Goal: Transaction & Acquisition: Purchase product/service

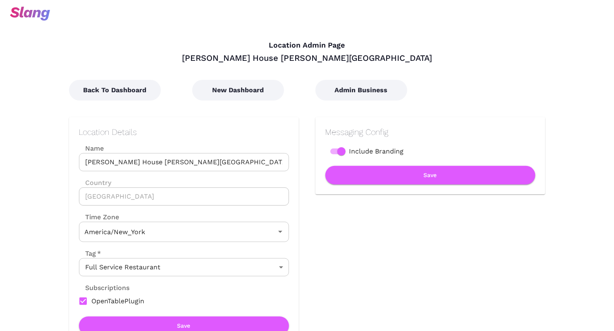
type input "Eastern Time"
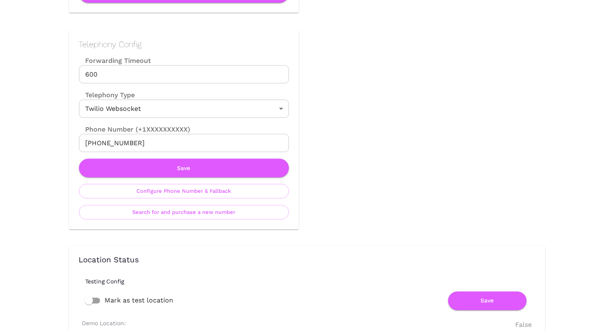
scroll to position [334, 0]
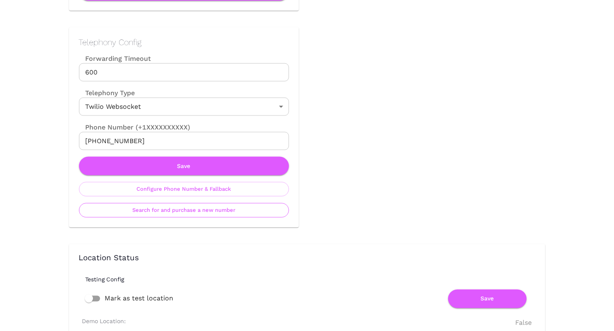
click at [192, 210] on button "Search for and purchase a new number" at bounding box center [184, 210] width 210 height 14
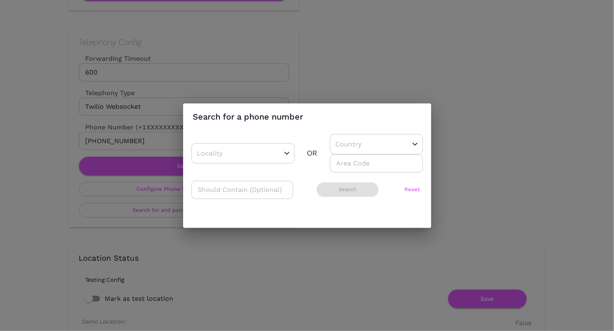
click at [349, 163] on input "number" at bounding box center [376, 163] width 93 height 18
type input "752"
click at [357, 150] on input "text" at bounding box center [364, 144] width 60 height 13
click at [356, 168] on div "No options" at bounding box center [373, 166] width 86 height 22
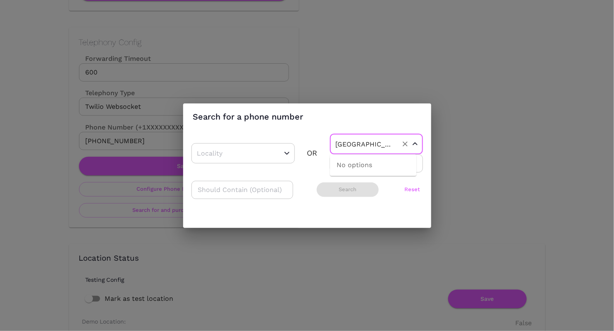
type input "[GEOGRAPHIC_DATA]"
click at [342, 171] on div "No options" at bounding box center [373, 166] width 86 height 22
click at [419, 109] on h2 "Search for a phone number" at bounding box center [307, 116] width 248 height 26
drag, startPoint x: 377, startPoint y: 167, endPoint x: 320, endPoint y: 167, distance: 56.7
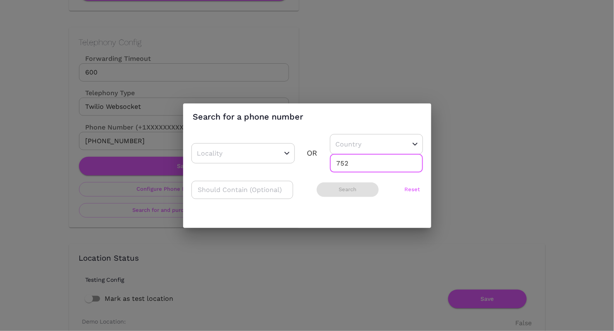
click at [320, 167] on div "​ OR ​ 752 ​" at bounding box center [307, 153] width 232 height 38
drag, startPoint x: 354, startPoint y: 164, endPoint x: 339, endPoint y: 165, distance: 15.3
click at [334, 164] on input "752" at bounding box center [376, 163] width 93 height 18
click at [403, 188] on button "Reset" at bounding box center [412, 189] width 21 height 14
click at [387, 142] on div "​" at bounding box center [376, 144] width 93 height 20
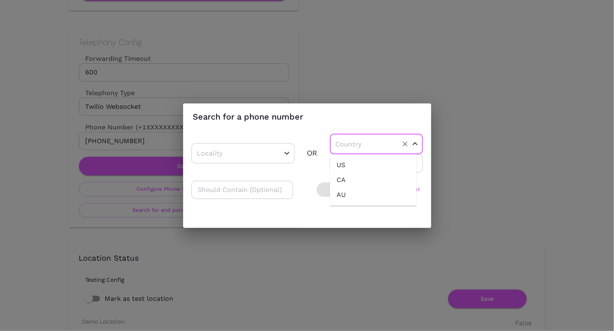
click at [380, 164] on li "US" at bounding box center [373, 165] width 86 height 15
type input "US"
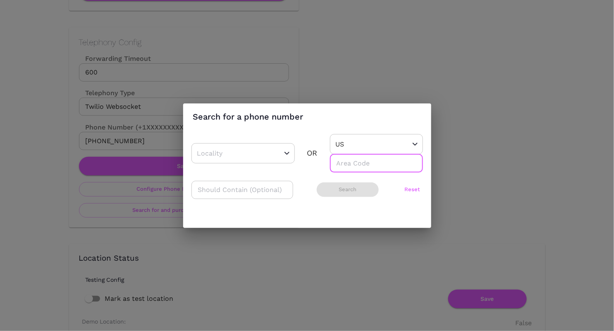
click at [380, 164] on input "number" at bounding box center [376, 163] width 93 height 18
type input "734"
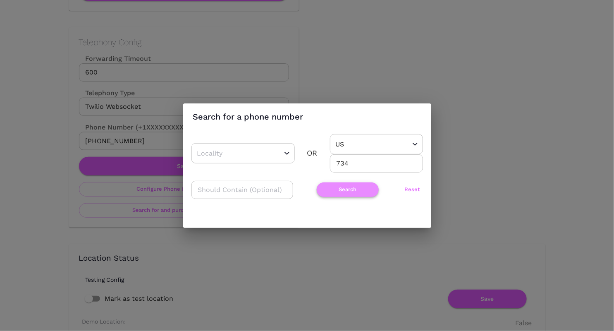
click at [333, 191] on button "Search" at bounding box center [348, 189] width 62 height 14
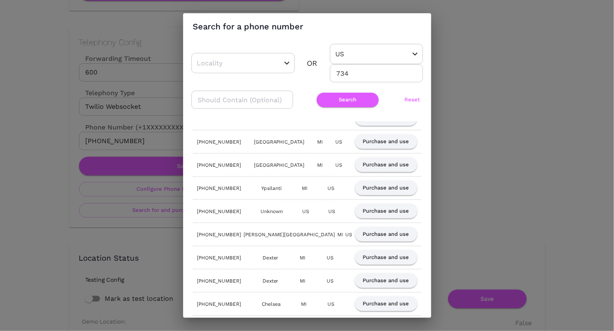
scroll to position [209, 0]
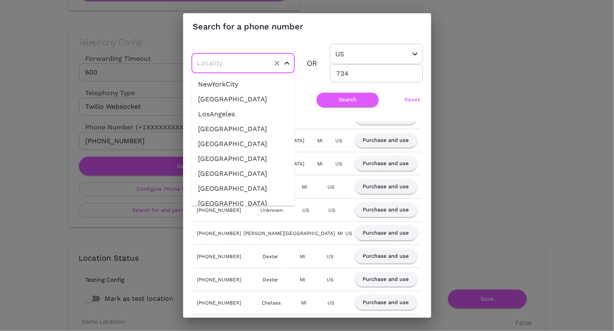
click at [263, 65] on input "text" at bounding box center [230, 63] width 70 height 13
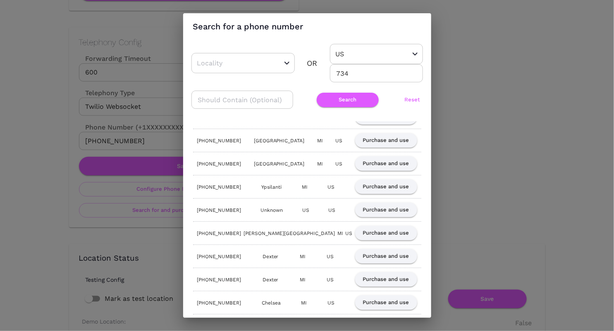
click at [308, 32] on h2 "Search for a phone number" at bounding box center [307, 26] width 248 height 26
click at [261, 104] on input "text" at bounding box center [242, 100] width 102 height 18
type input "[PERSON_NAME][GEOGRAPHIC_DATA]"
click at [346, 103] on button "Search" at bounding box center [348, 100] width 62 height 14
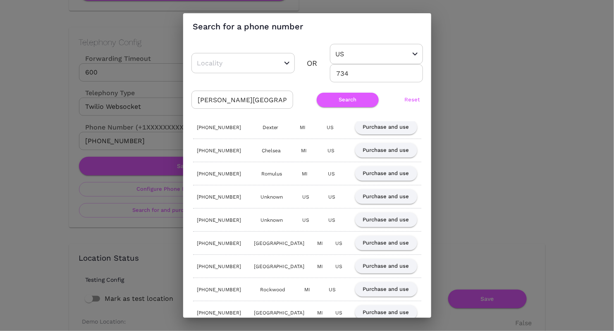
scroll to position [404, 0]
click at [342, 100] on button "Search" at bounding box center [348, 100] width 62 height 14
click at [412, 94] on button "Reset" at bounding box center [412, 100] width 21 height 14
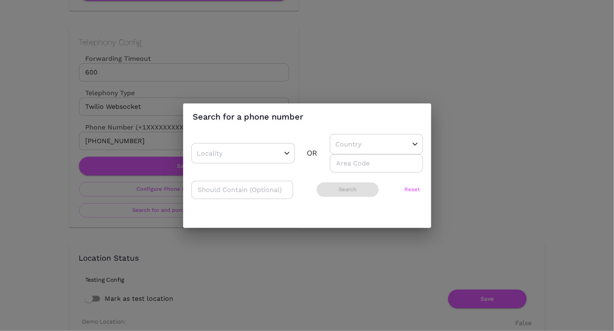
scroll to position [0, 0]
click at [367, 139] on input "text" at bounding box center [364, 144] width 60 height 13
type input "[GEOGRAPHIC_DATA]"
click at [339, 167] on div "No options" at bounding box center [373, 166] width 86 height 22
click at [354, 165] on div "No options" at bounding box center [373, 166] width 86 height 22
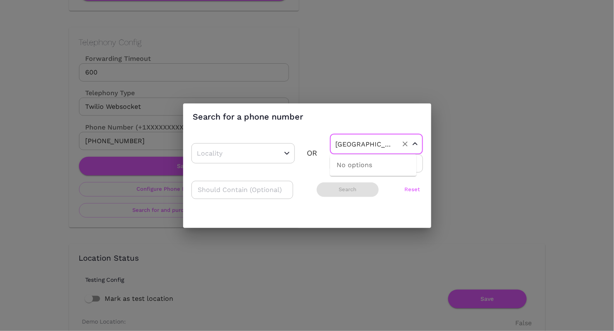
click at [361, 165] on div "No options" at bounding box center [373, 166] width 86 height 22
click at [383, 185] on div "​ Search Reset" at bounding box center [307, 190] width 232 height 18
click at [399, 151] on div "​" at bounding box center [376, 144] width 93 height 20
click at [395, 171] on li "US" at bounding box center [373, 165] width 86 height 15
type input "US"
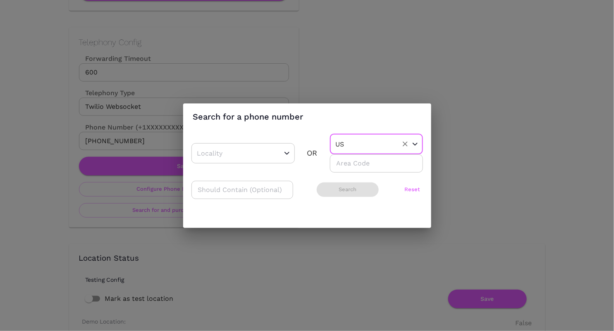
click at [393, 166] on input "number" at bounding box center [376, 163] width 93 height 18
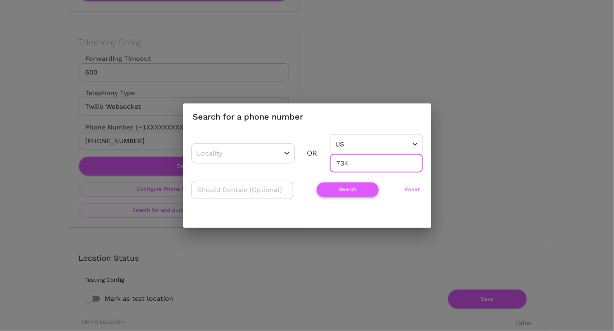
type input "734"
click at [344, 189] on button "Search" at bounding box center [348, 189] width 62 height 14
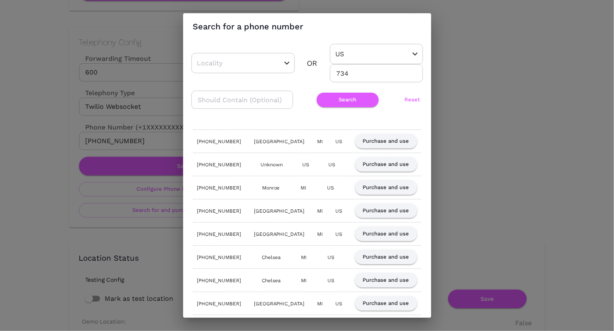
click at [28, 110] on div "Search for a phone number ​ OR US ​ 734 ​ ​ Search Reset [PHONE_NUMBER] [GEOGRA…" at bounding box center [307, 165] width 614 height 331
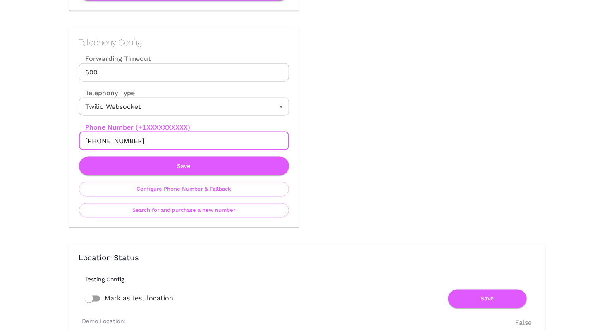
drag, startPoint x: 142, startPoint y: 144, endPoint x: 93, endPoint y: 140, distance: 49.4
click at [93, 140] on input "[PHONE_NUMBER]" at bounding box center [184, 141] width 210 height 18
click at [213, 210] on button "Search for and purchase a new number" at bounding box center [184, 210] width 210 height 14
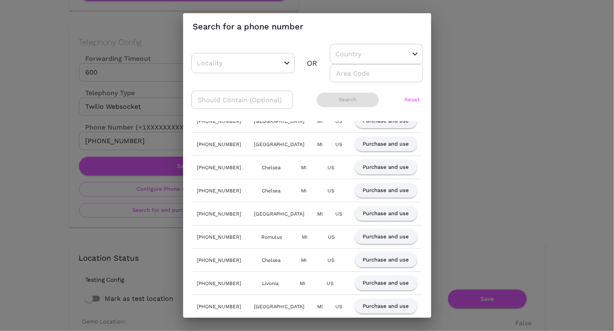
scroll to position [100, 0]
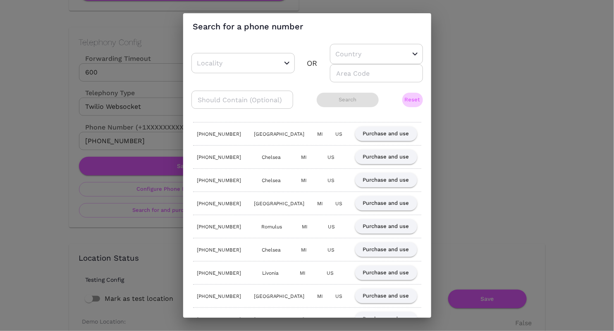
click at [408, 98] on button "Reset" at bounding box center [412, 100] width 21 height 14
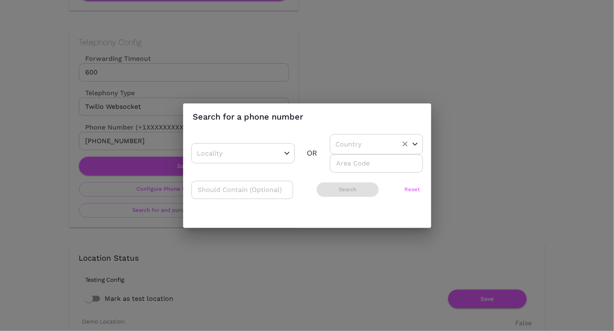
click at [384, 136] on div "​" at bounding box center [376, 144] width 93 height 20
click at [374, 165] on li "US" at bounding box center [373, 165] width 86 height 15
type input "US"
click at [374, 164] on input "number" at bounding box center [376, 163] width 93 height 18
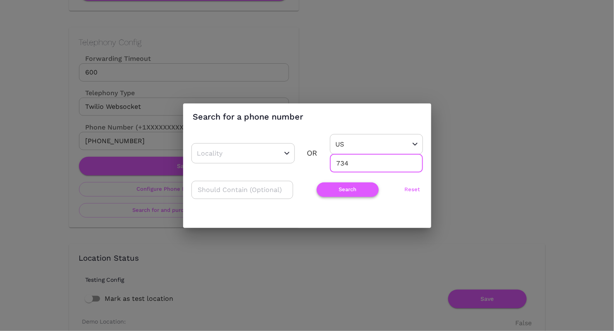
type input "734"
click at [348, 191] on button "Search" at bounding box center [348, 189] width 62 height 14
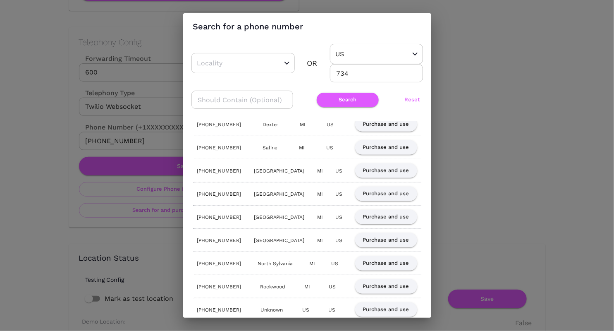
scroll to position [311, 0]
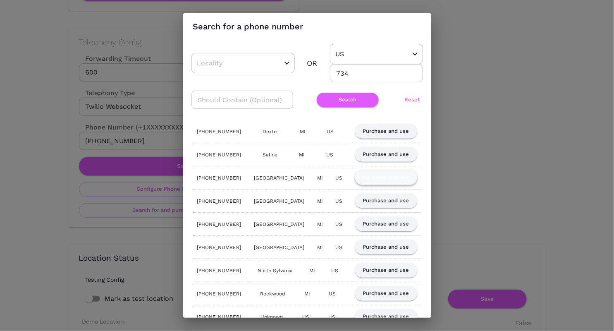
click at [393, 173] on button "Purchase and use" at bounding box center [386, 177] width 62 height 14
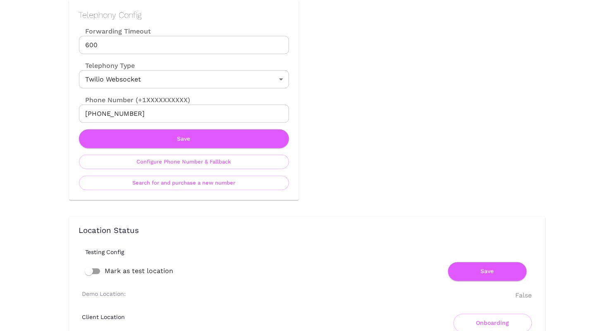
scroll to position [384, 0]
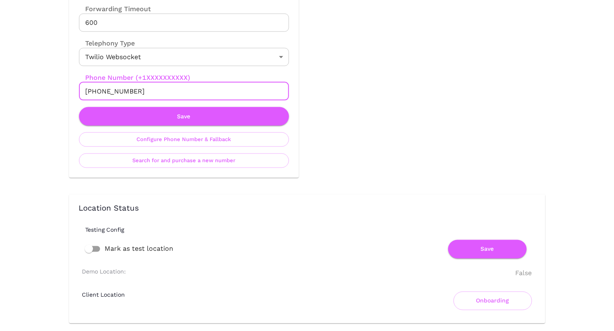
drag, startPoint x: 140, startPoint y: 88, endPoint x: 92, endPoint y: 88, distance: 48.4
click at [92, 88] on input "[PHONE_NUMBER]" at bounding box center [184, 91] width 210 height 18
click at [120, 115] on button "Save" at bounding box center [184, 116] width 210 height 19
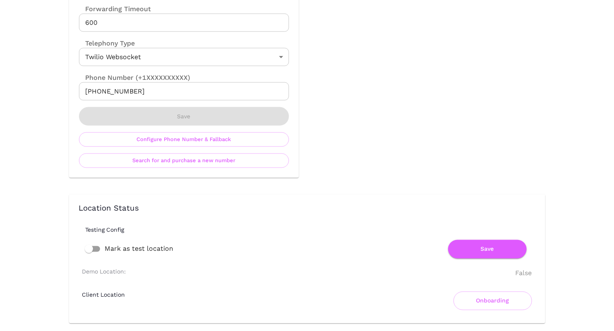
scroll to position [0, 0]
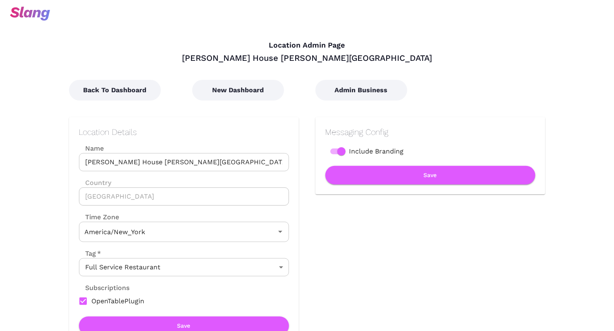
type input "Eastern Time"
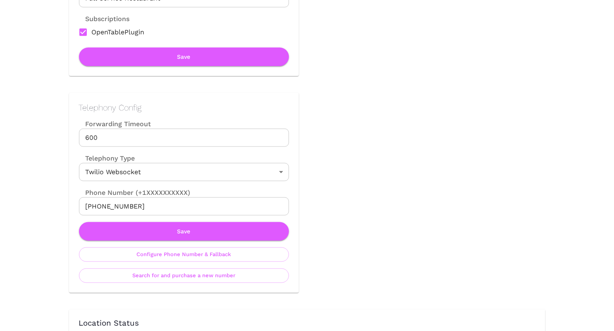
scroll to position [282, 0]
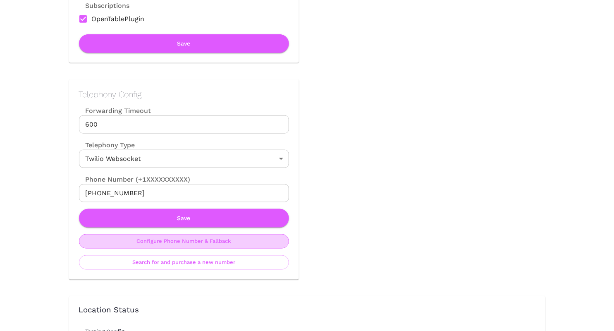
click at [143, 241] on button "Configure Phone Number & Fallback" at bounding box center [184, 241] width 210 height 14
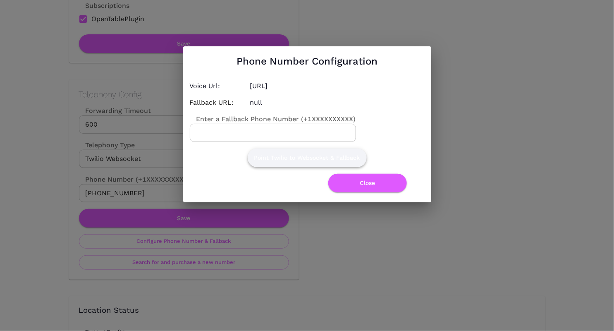
click at [327, 160] on button "Point Twilio to Websocket & Fallback" at bounding box center [307, 157] width 119 height 19
click at [354, 177] on button "Close" at bounding box center [367, 183] width 79 height 19
